Goal: Task Accomplishment & Management: Manage account settings

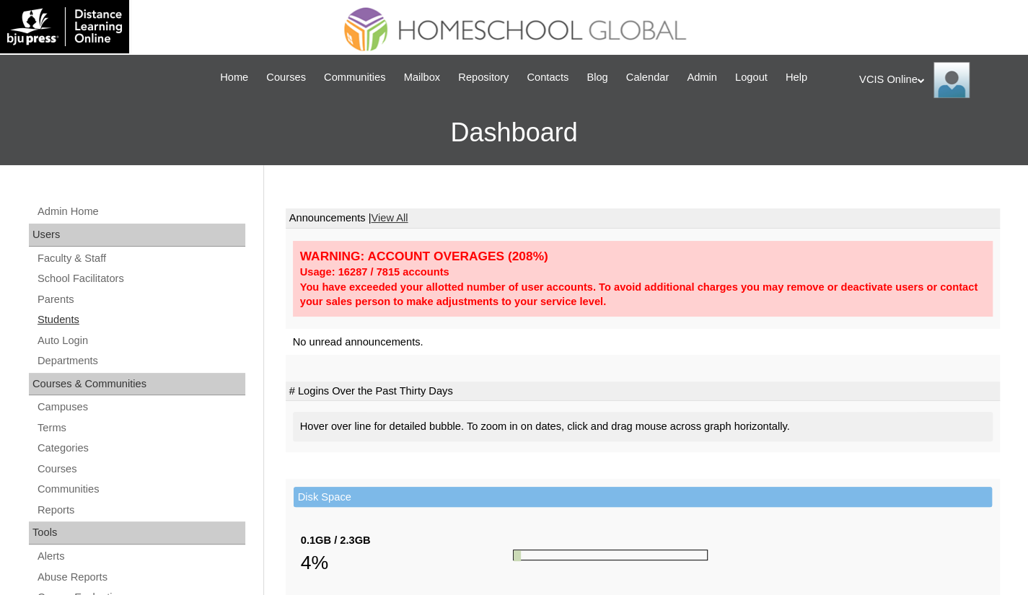
click at [68, 320] on link "Students" at bounding box center [140, 320] width 209 height 18
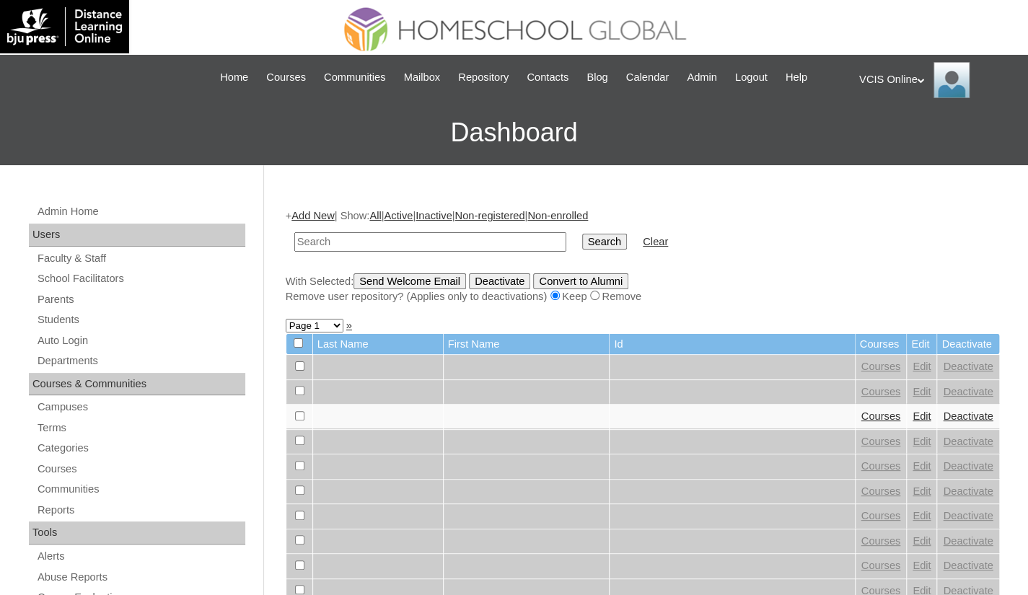
click at [342, 243] on input "text" at bounding box center [430, 241] width 272 height 19
type input "VCIS018-9A-SA2025"
click at [582, 238] on input "Search" at bounding box center [604, 242] width 45 height 16
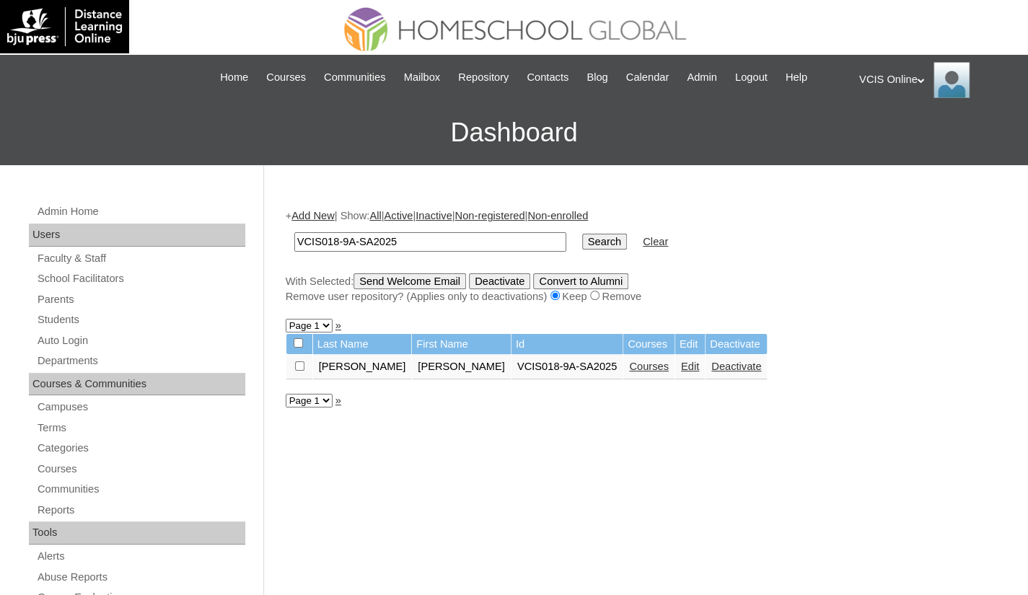
click at [681, 365] on link "Edit" at bounding box center [690, 367] width 18 height 12
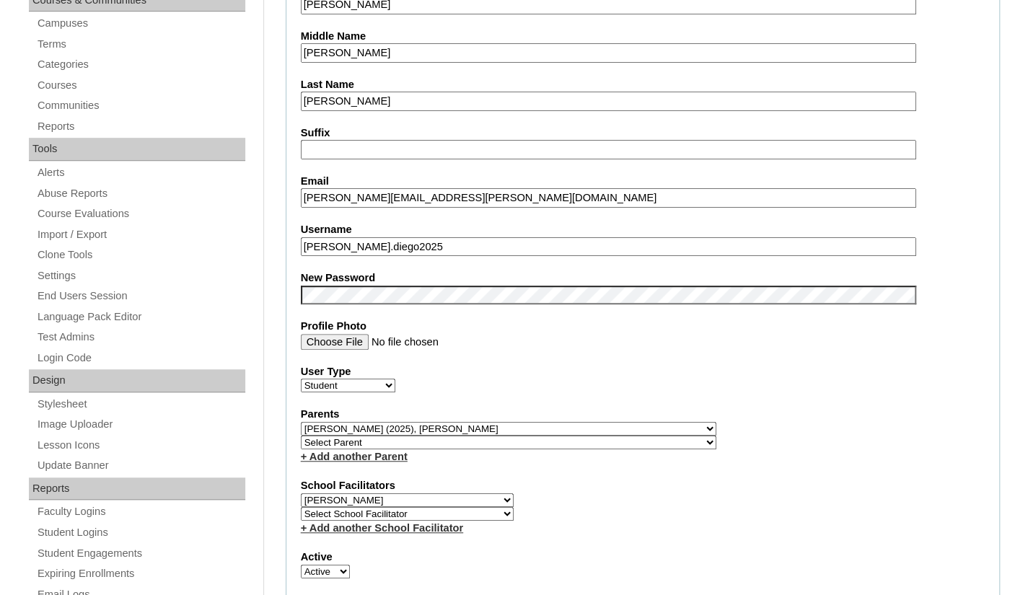
scroll to position [361, 0]
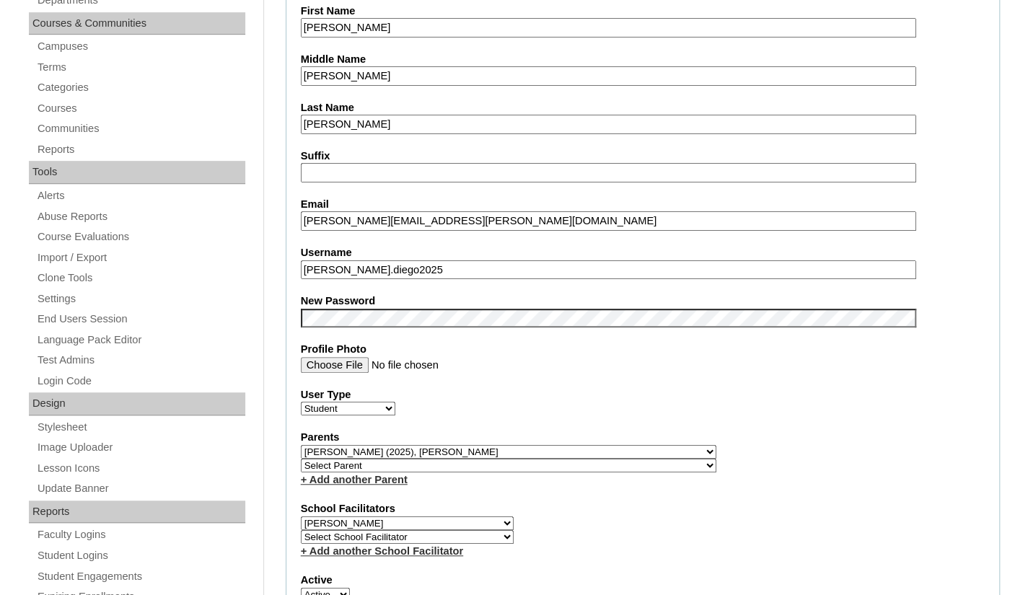
click at [397, 227] on input "[PERSON_NAME][EMAIL_ADDRESS][PERSON_NAME][DOMAIN_NAME]" at bounding box center [608, 220] width 615 height 19
paste input "[EMAIL_ADDRESS][DOMAIN_NAME]"
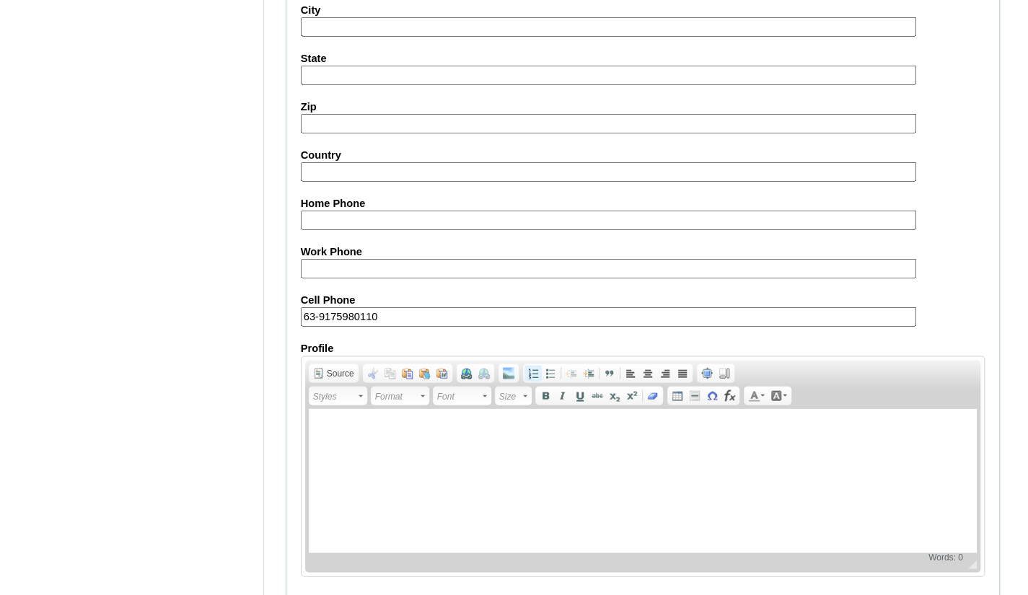
scroll to position [1603, 0]
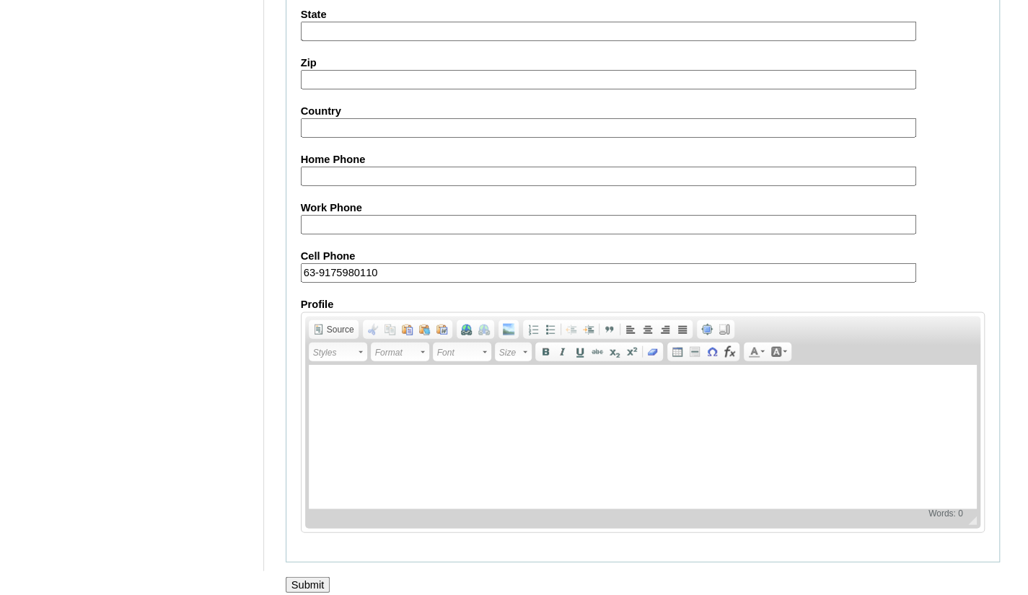
type input "[EMAIL_ADDRESS][DOMAIN_NAME]"
click at [316, 577] on input "Submit" at bounding box center [308, 585] width 45 height 16
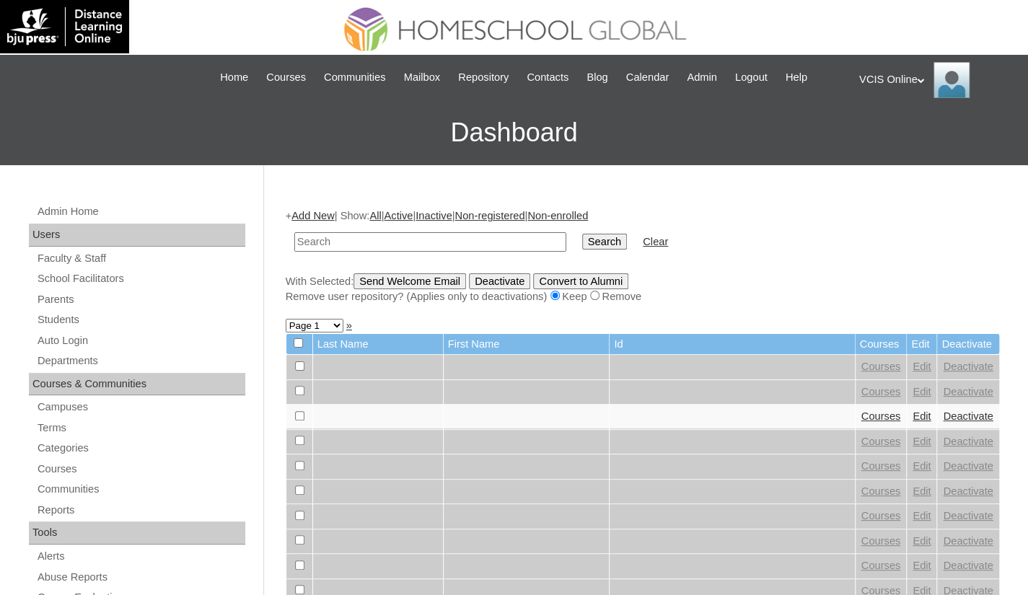
click at [903, 83] on div "VCIS Online My Profile My Settings Logout" at bounding box center [936, 80] width 154 height 36
click at [889, 142] on li "Logout" at bounding box center [902, 136] width 69 height 18
click at [910, 77] on div "VCIS Online My Profile My Settings Logout" at bounding box center [936, 80] width 154 height 36
click at [894, 130] on span "Logout" at bounding box center [885, 135] width 29 height 11
